Goal: Obtain resource: Download file/media

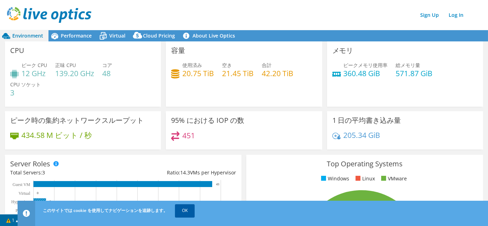
click at [186, 212] on link "OK" at bounding box center [185, 210] width 20 height 13
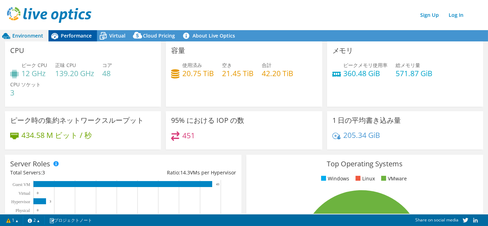
click at [74, 35] on span "Performance" at bounding box center [76, 35] width 31 height 7
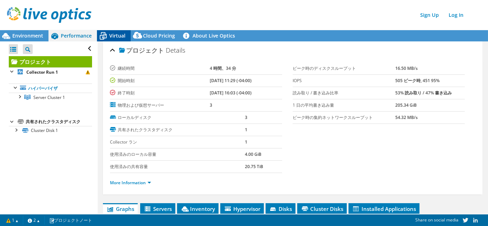
click at [119, 34] on span "Virtual" at bounding box center [117, 35] width 16 height 7
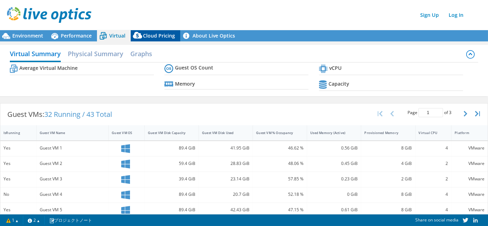
click at [157, 35] on span "Cloud Pricing" at bounding box center [159, 35] width 32 height 7
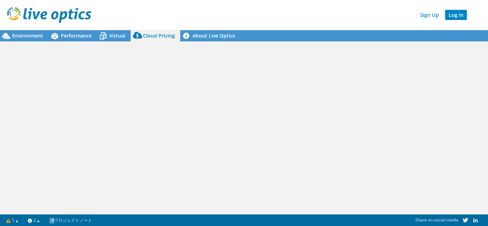
click at [464, 15] on link "Log In" at bounding box center [456, 15] width 22 height 10
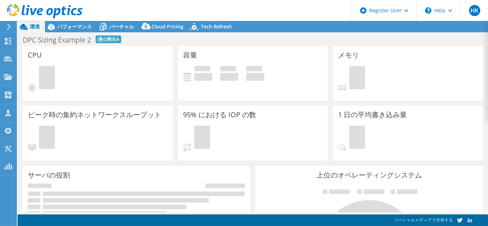
select select "[GEOGRAPHIC_DATA]"
select select "JPY"
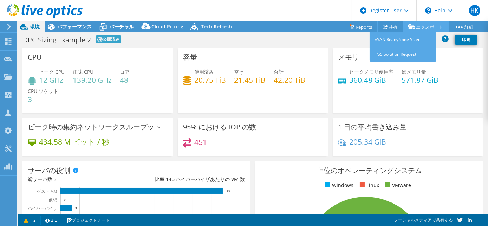
click at [414, 26] on link "エクスポート" at bounding box center [426, 26] width 46 height 11
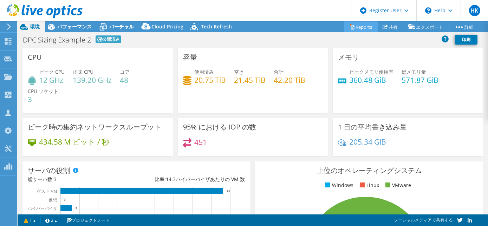
click at [354, 28] on link "Reports" at bounding box center [361, 26] width 34 height 11
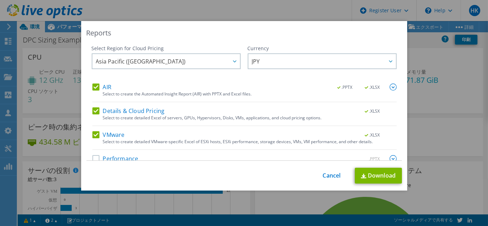
scroll to position [13, 0]
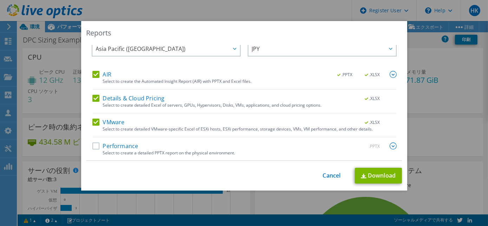
click at [112, 144] on label "Performance" at bounding box center [115, 146] width 46 height 7
click at [0, 0] on input "Performance" at bounding box center [0, 0] width 0 height 0
click at [361, 176] on img at bounding box center [364, 176] width 6 height 5
click at [330, 175] on link "Cancel" at bounding box center [332, 175] width 18 height 7
